Goal: Task Accomplishment & Management: Use online tool/utility

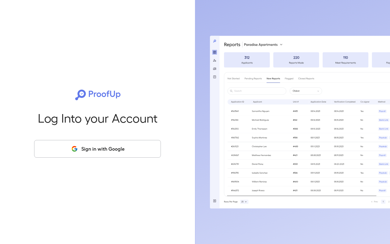
click at [98, 145] on button "Sign in with Google" at bounding box center [97, 149] width 127 height 18
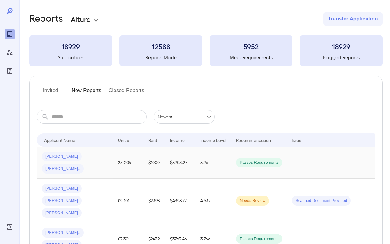
click at [84, 166] on span "[PERSON_NAME].." at bounding box center [63, 169] width 42 height 6
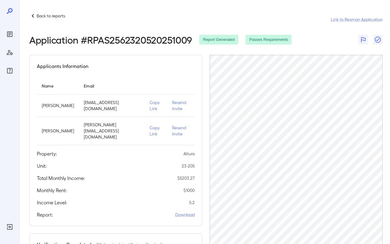
click at [158, 107] on p "Copy Link" at bounding box center [156, 105] width 13 height 12
